Goal: Task Accomplishment & Management: Manage account settings

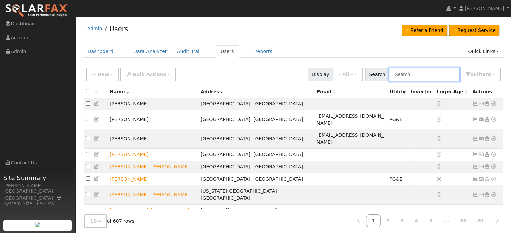
click at [408, 77] on input "text" at bounding box center [423, 75] width 71 height 14
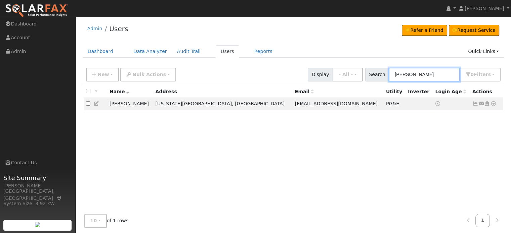
type input "Buschmann"
click at [494, 104] on icon at bounding box center [493, 103] width 6 height 5
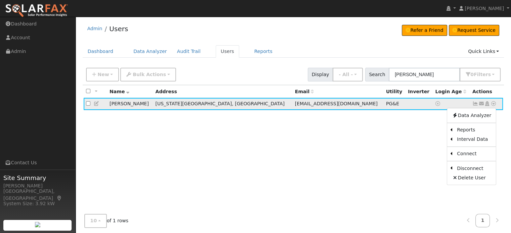
click at [475, 103] on icon at bounding box center [475, 103] width 6 height 5
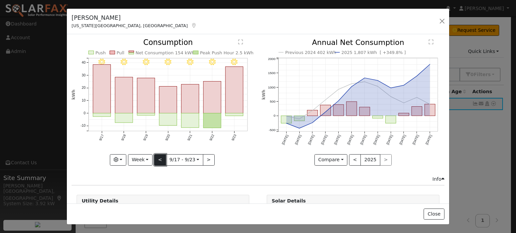
click at [157, 155] on button "<" at bounding box center [160, 159] width 12 height 11
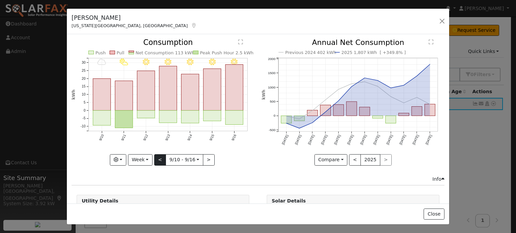
click at [157, 155] on div "9/16 - Clear 9/15 - Clear 9/14 - Clear 9/13 - Clear 9/12 - Clear 9/11 - PartlyC…" at bounding box center [163, 102] width 183 height 127
click at [157, 155] on button "<" at bounding box center [160, 159] width 12 height 11
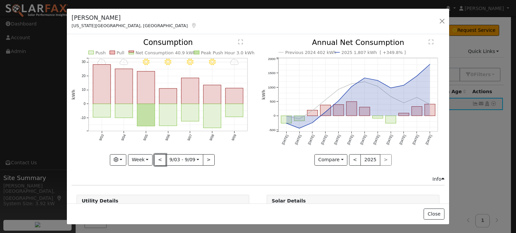
click at [157, 157] on button "<" at bounding box center [160, 159] width 12 height 11
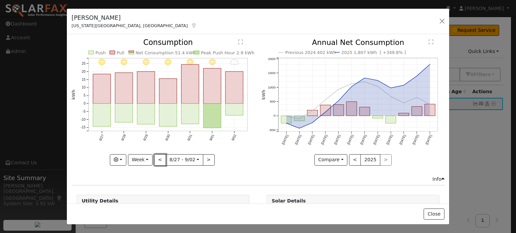
click at [157, 160] on button "<" at bounding box center [160, 159] width 12 height 11
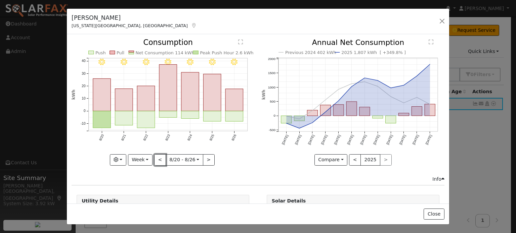
click at [157, 160] on button "<" at bounding box center [160, 159] width 12 height 11
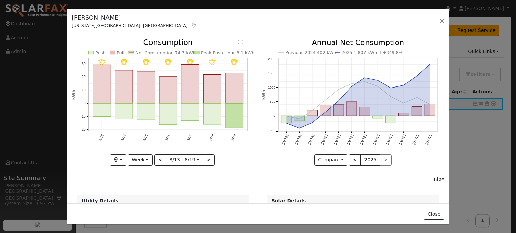
click at [157, 160] on div "8/19 - Clear 8/18 - Clear 8/17 - MostlyClear 8/16 - Clear 8/15 - Clear 8/14 - C…" at bounding box center [163, 102] width 183 height 127
click at [157, 160] on button "<" at bounding box center [160, 159] width 12 height 11
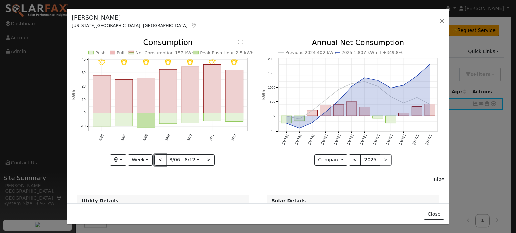
click at [157, 160] on button "<" at bounding box center [160, 159] width 12 height 11
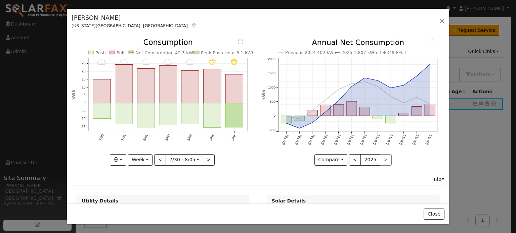
click at [157, 160] on div at bounding box center [163, 102] width 183 height 127
click at [157, 160] on button "<" at bounding box center [160, 159] width 12 height 11
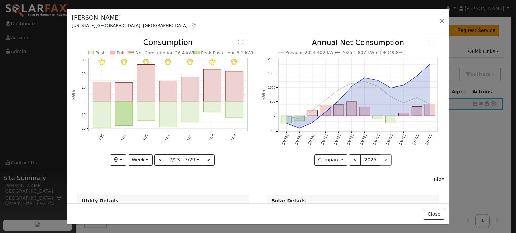
click at [157, 160] on div at bounding box center [163, 102] width 183 height 127
click at [157, 160] on button "<" at bounding box center [160, 159] width 12 height 11
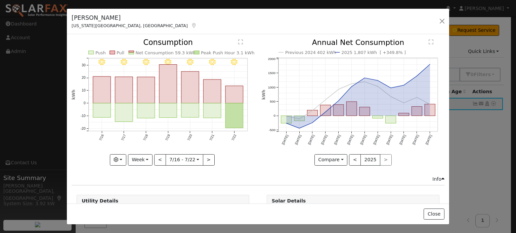
click at [157, 160] on div at bounding box center [163, 102] width 183 height 127
click at [157, 160] on button "<" at bounding box center [160, 159] width 12 height 11
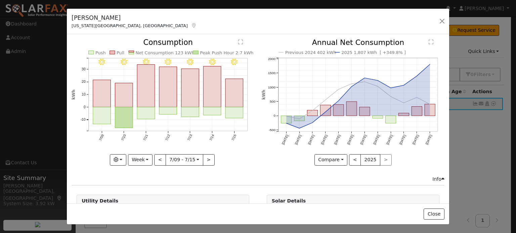
click at [157, 160] on div at bounding box center [163, 102] width 183 height 127
click at [157, 160] on button "<" at bounding box center [160, 159] width 12 height 11
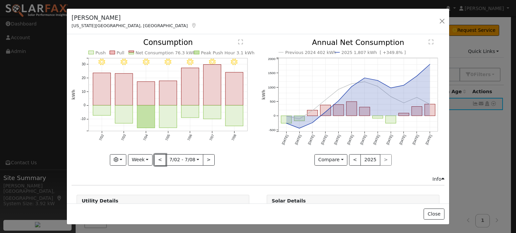
click at [158, 160] on button "<" at bounding box center [160, 159] width 12 height 11
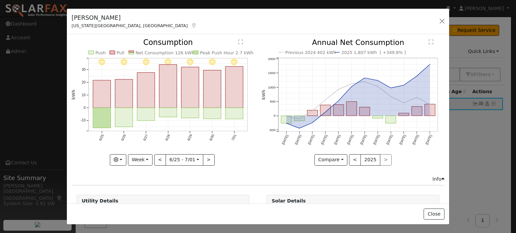
click at [158, 160] on div "7/01 - Clear 6/30 - Clear 6/29 - Clear 6/28 - Clear 6/27 - MostlyClear 6/26 - C…" at bounding box center [163, 102] width 183 height 127
click at [158, 160] on button "<" at bounding box center [160, 159] width 12 height 11
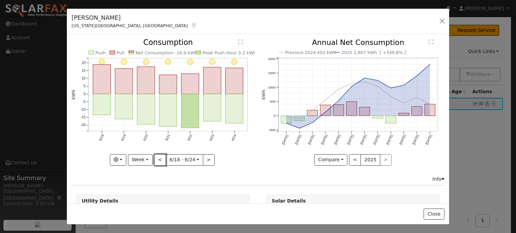
click at [158, 160] on button "<" at bounding box center [160, 159] width 12 height 11
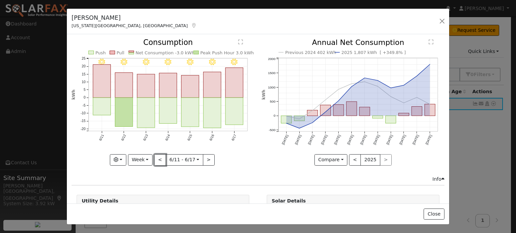
click at [158, 160] on button "<" at bounding box center [160, 159] width 12 height 11
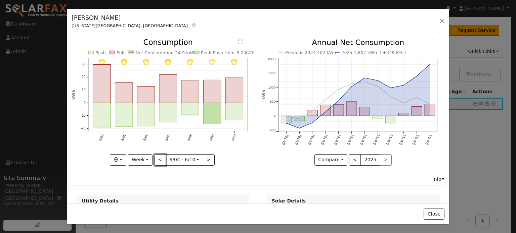
click at [158, 160] on button "<" at bounding box center [160, 159] width 12 height 11
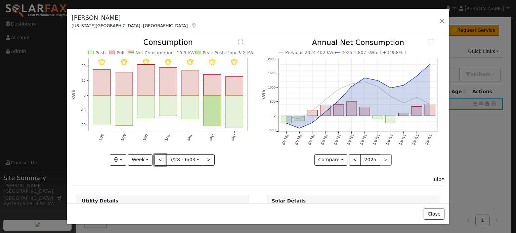
click at [158, 160] on button "<" at bounding box center [160, 159] width 12 height 11
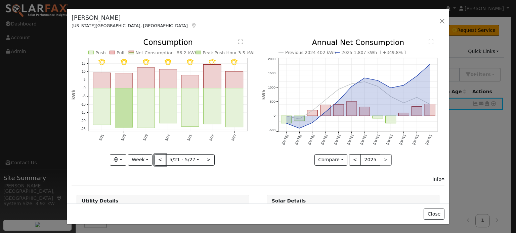
click at [158, 160] on button "<" at bounding box center [160, 159] width 12 height 11
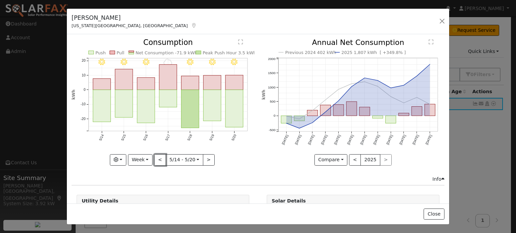
click at [158, 160] on button "<" at bounding box center [160, 159] width 12 height 11
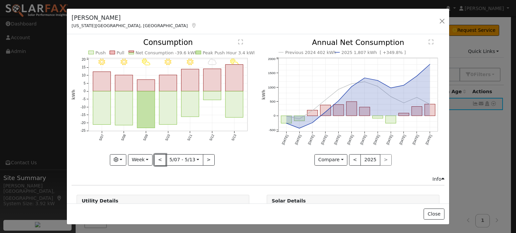
click at [158, 160] on button "<" at bounding box center [160, 159] width 12 height 11
type input "2025-04-30"
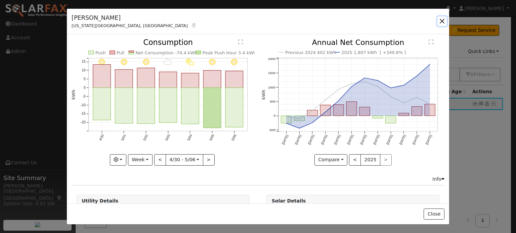
drag, startPoint x: 442, startPoint y: 23, endPoint x: 442, endPoint y: 29, distance: 6.1
click at [442, 23] on button "button" at bounding box center [441, 20] width 9 height 9
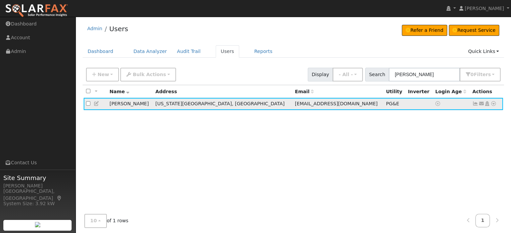
click at [493, 106] on icon at bounding box center [493, 103] width 6 height 5
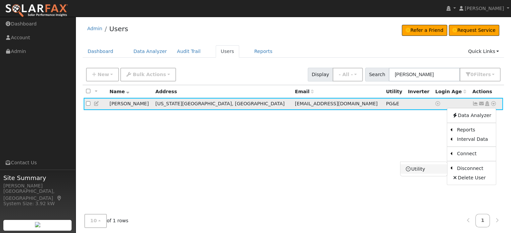
click at [434, 165] on link "Utility" at bounding box center [423, 168] width 47 height 9
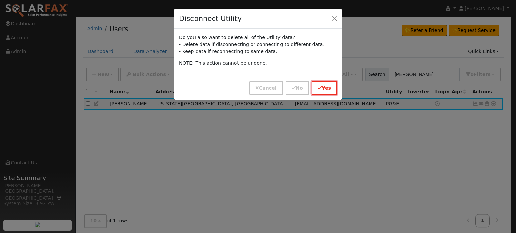
click at [334, 92] on button "Yes" at bounding box center [324, 88] width 25 height 14
